Goal: Task Accomplishment & Management: Use online tool/utility

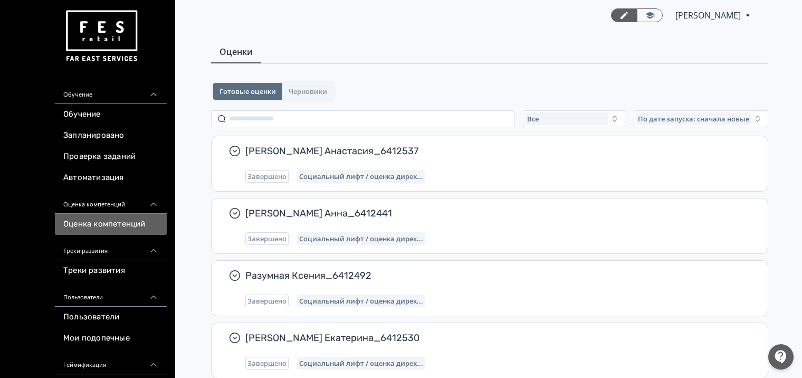
scroll to position [296, 0]
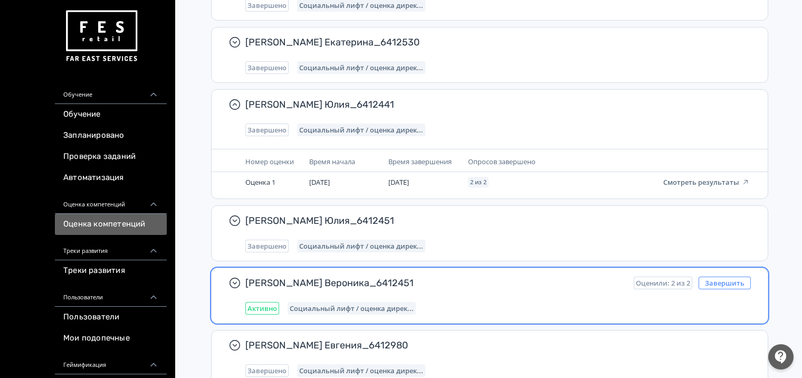
click at [714, 279] on button "Завершить" at bounding box center [725, 283] width 52 height 13
click at [714, 281] on button "Завершить" at bounding box center [725, 283] width 52 height 13
click at [711, 281] on button "Завершить" at bounding box center [725, 283] width 52 height 13
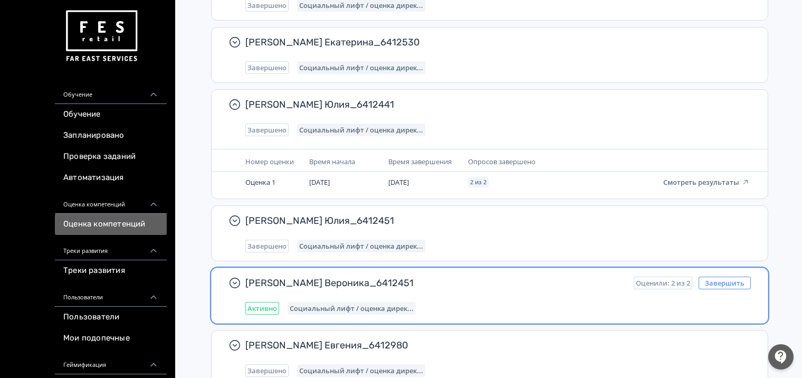
click at [722, 280] on button "Завершить" at bounding box center [725, 283] width 52 height 13
click at [721, 282] on button "Завершить" at bounding box center [725, 283] width 52 height 13
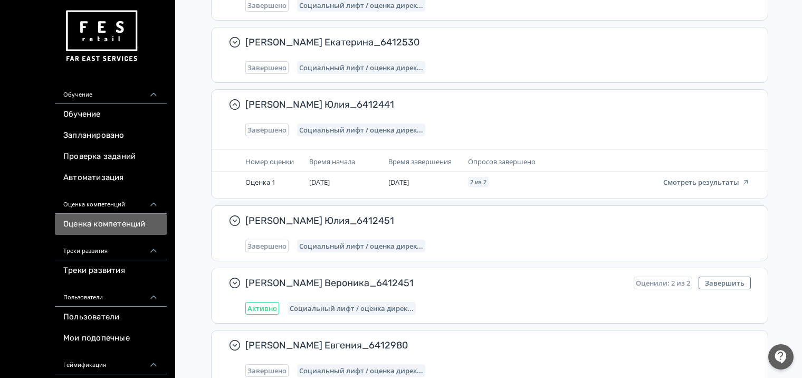
click at [636, 325] on div "[PERSON_NAME] Анастасия_6412537 Завершено Социальный лифт / оценка дирек... [PE…" at bounding box center [489, 299] width 557 height 919
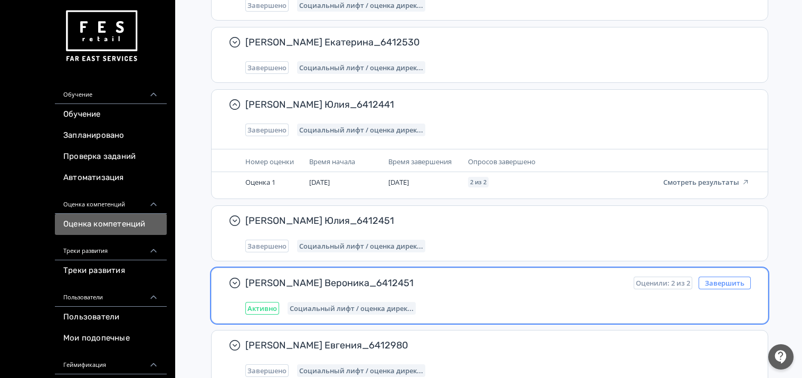
click at [724, 278] on button "Завершить" at bounding box center [725, 283] width 52 height 13
click at [724, 277] on button "Завершить" at bounding box center [725, 283] width 52 height 13
click at [713, 278] on button "Завершить" at bounding box center [725, 283] width 52 height 13
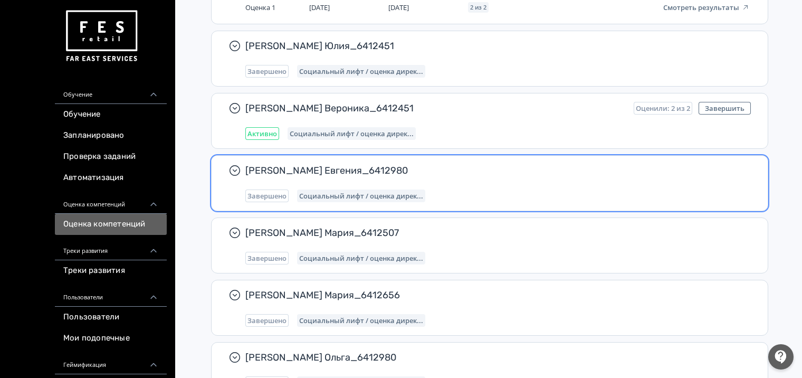
scroll to position [468, 0]
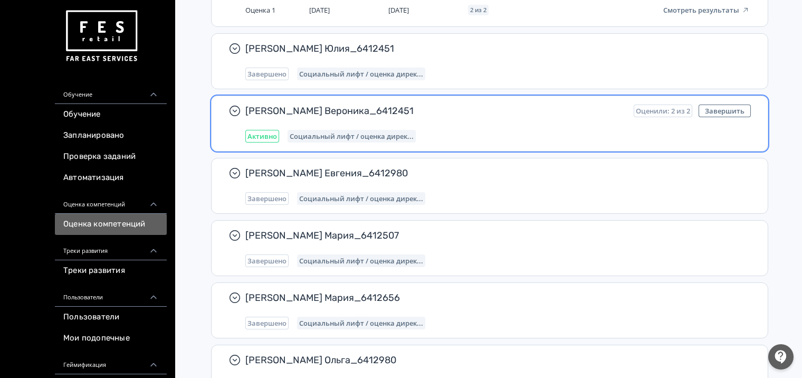
click at [258, 132] on span "Активно" at bounding box center [263, 136] width 30 height 8
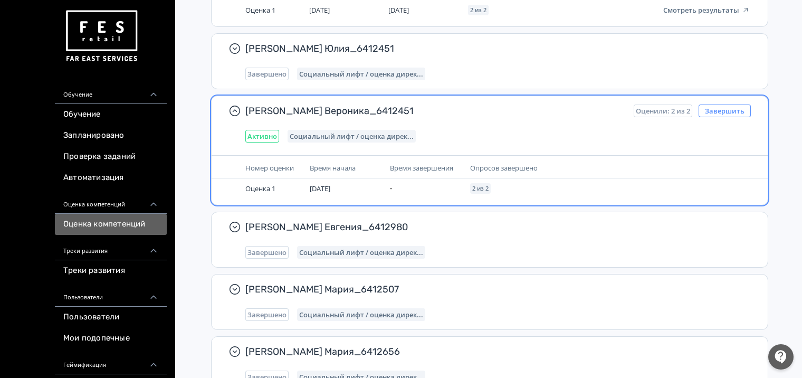
click at [744, 108] on button "Завершить" at bounding box center [725, 110] width 52 height 13
click at [716, 112] on button "Завершить" at bounding box center [725, 110] width 52 height 13
